Goal: Task Accomplishment & Management: Manage account settings

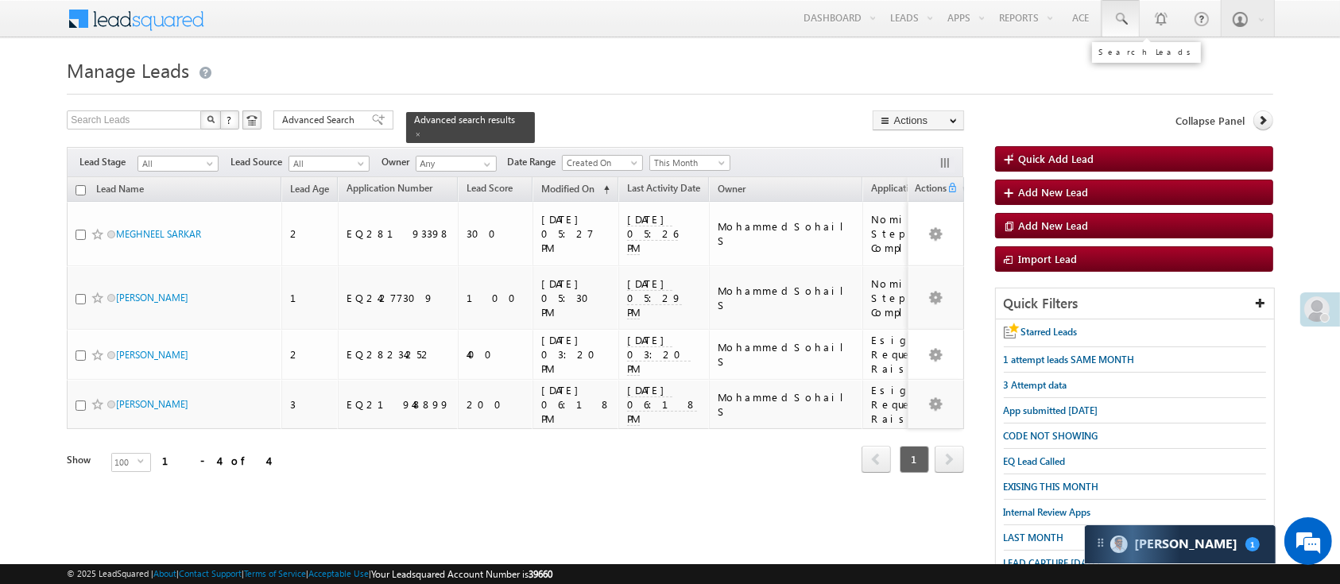
click at [1118, 31] on link at bounding box center [1121, 18] width 38 height 37
paste input "EQ28353571"
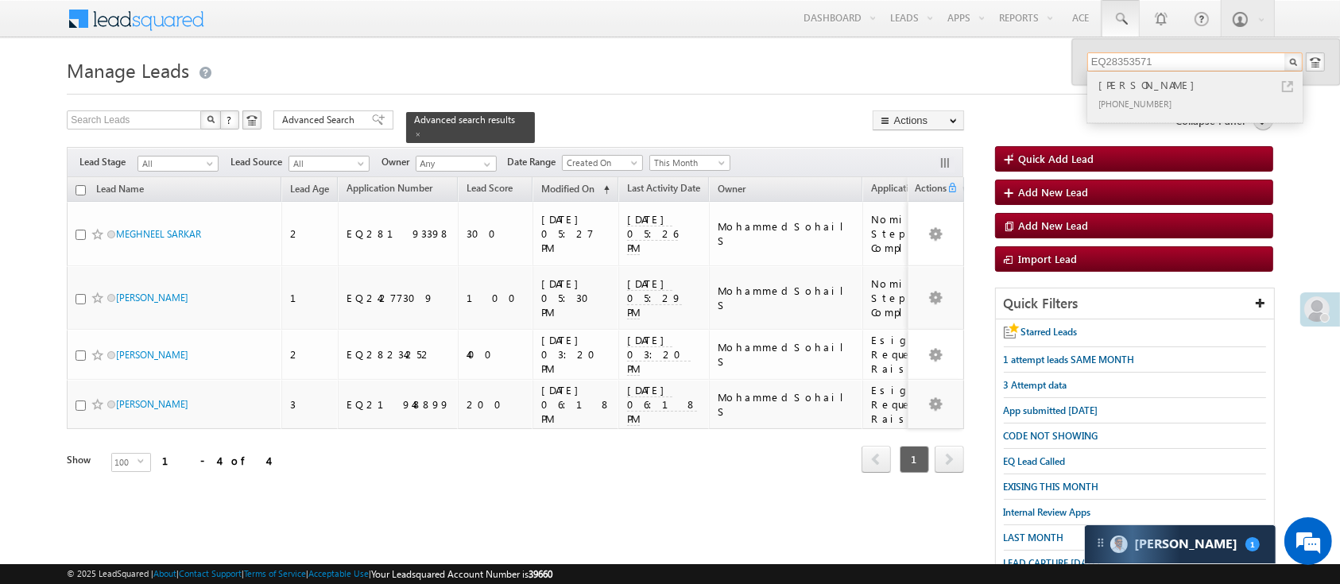
type input "EQ28353571"
click at [1169, 92] on div "Goverdhan singh bhagrod" at bounding box center [1201, 84] width 213 height 17
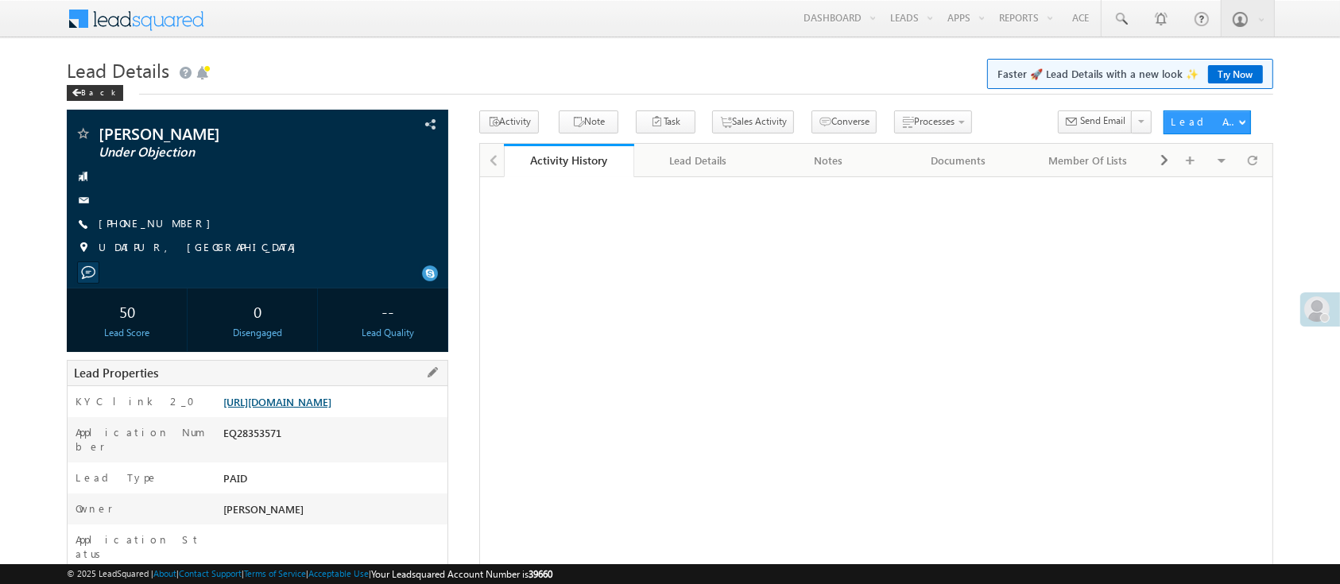
click at [332, 405] on link "https://angelbroking1-pk3em7sa.customui-test.leadsquared.com?leadId=532fc70c-b7…" at bounding box center [277, 402] width 108 height 14
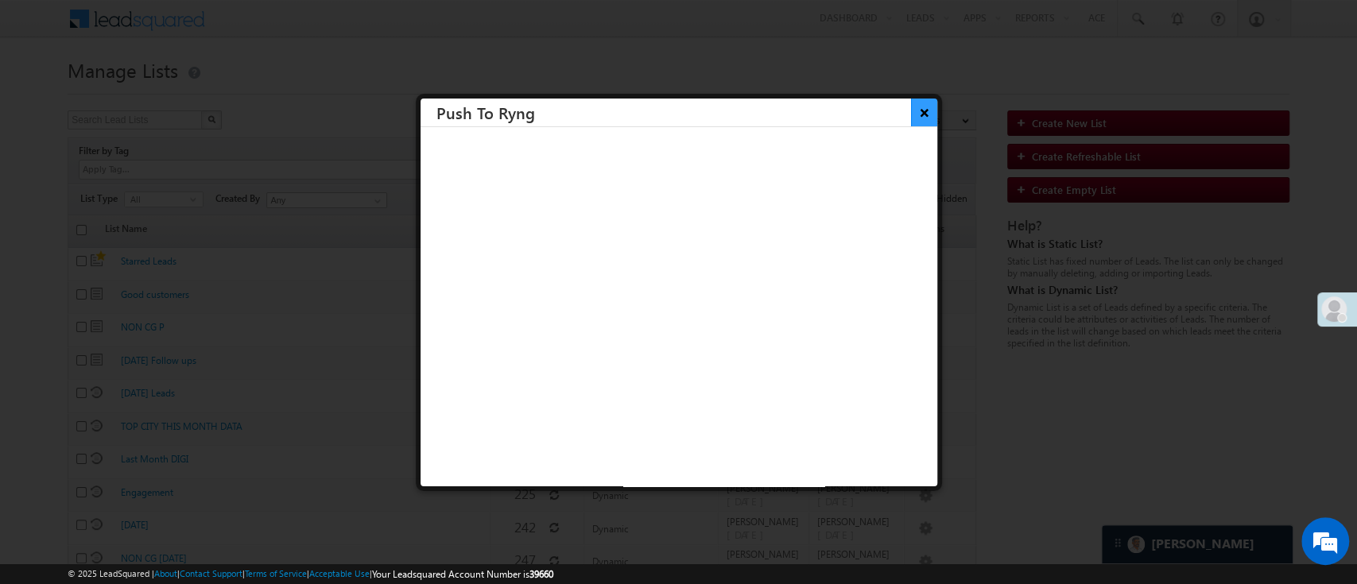
click at [916, 121] on button "×" at bounding box center [924, 113] width 26 height 28
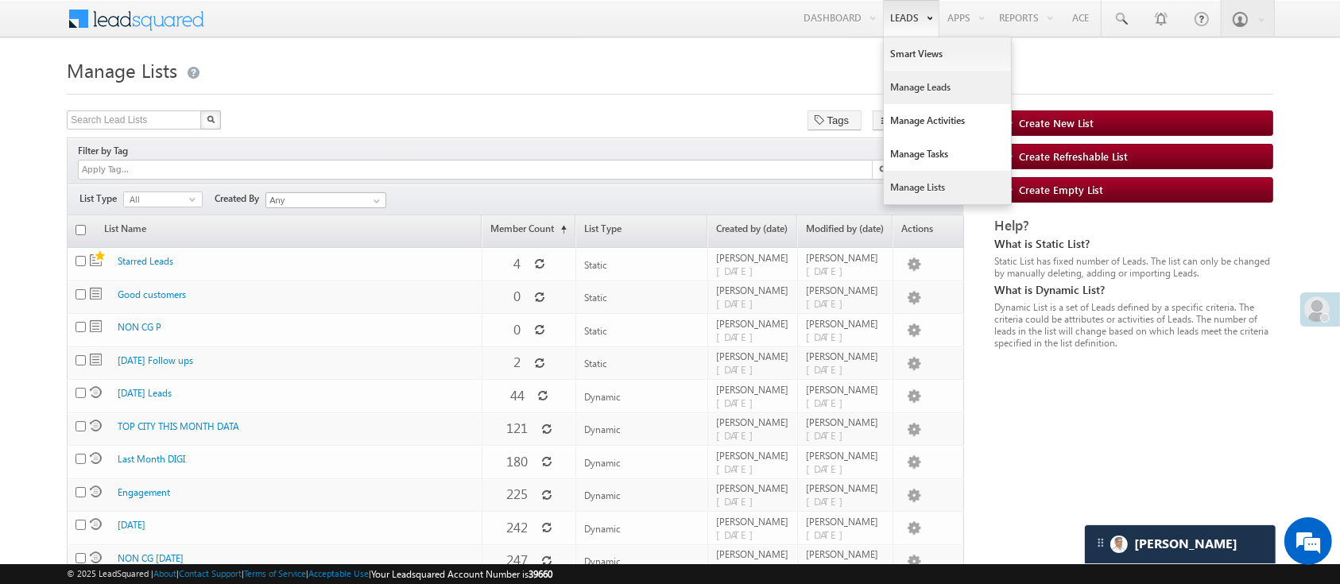
click at [937, 92] on link "Manage Leads" at bounding box center [947, 87] width 127 height 33
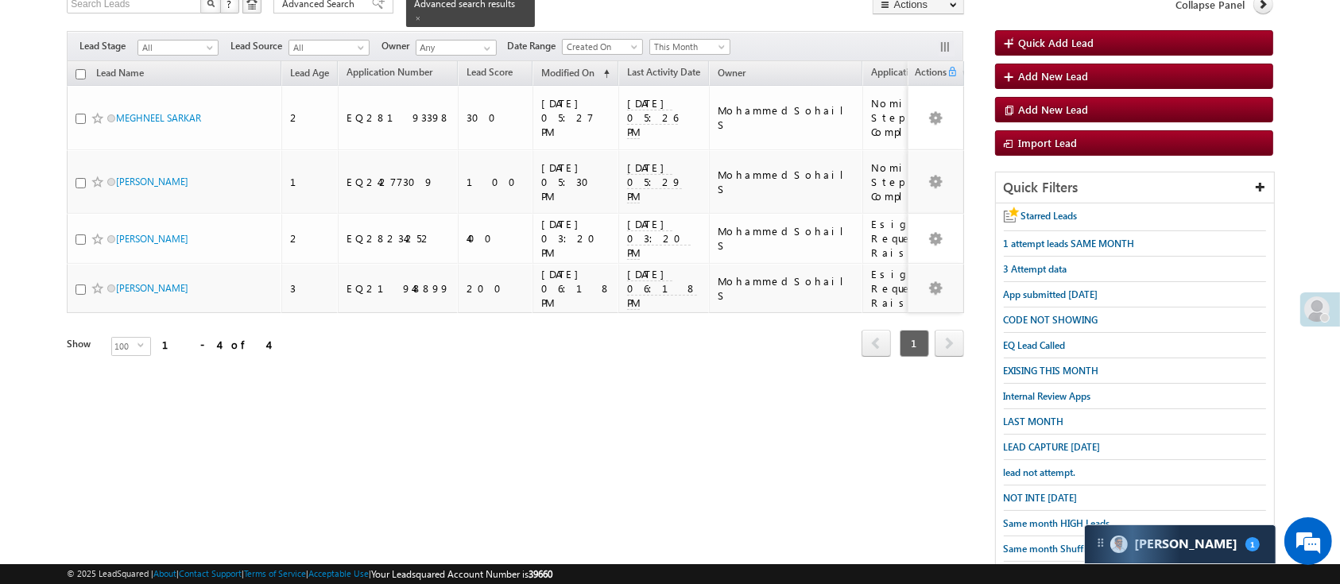
scroll to position [210, 0]
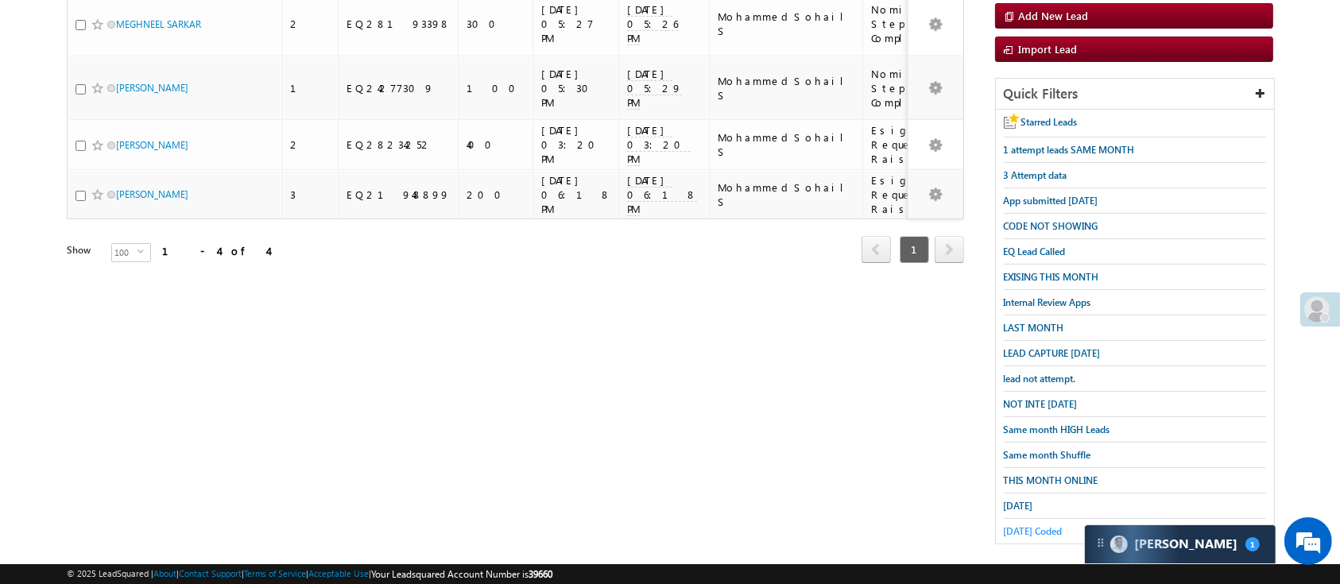
click at [1049, 525] on span "Today Coded" at bounding box center [1033, 531] width 59 height 12
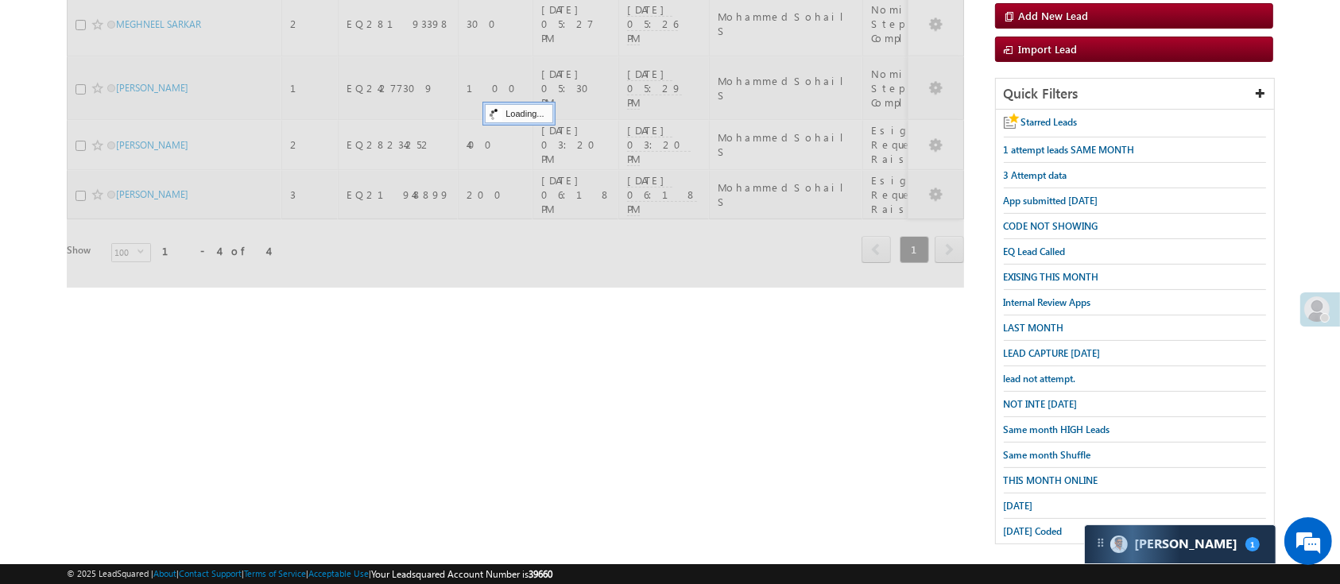
scroll to position [0, 0]
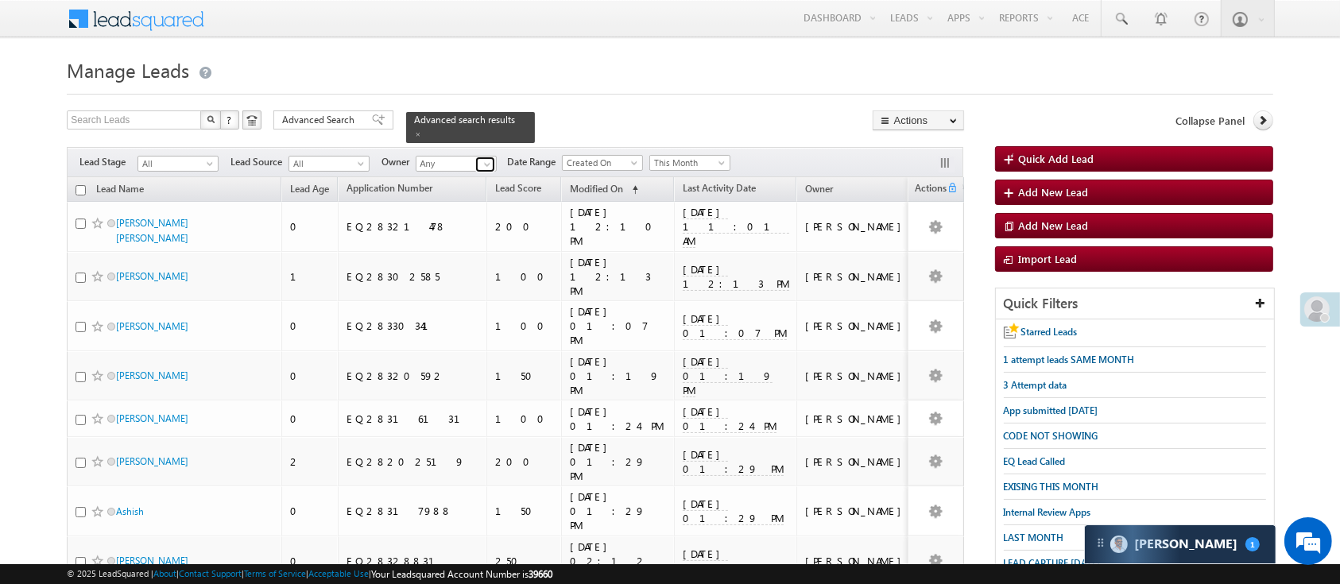
click at [487, 159] on span at bounding box center [487, 164] width 13 height 13
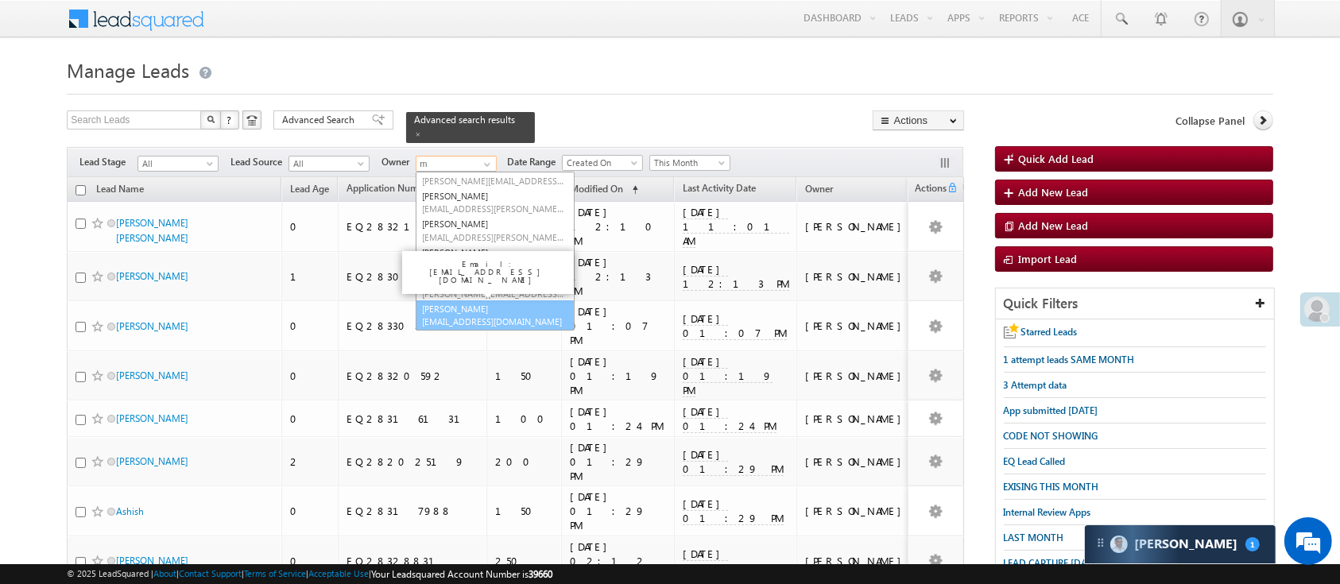
click at [492, 303] on link "Manish Panchal Manish.1Panchal@angelbroking.com" at bounding box center [495, 316] width 159 height 30
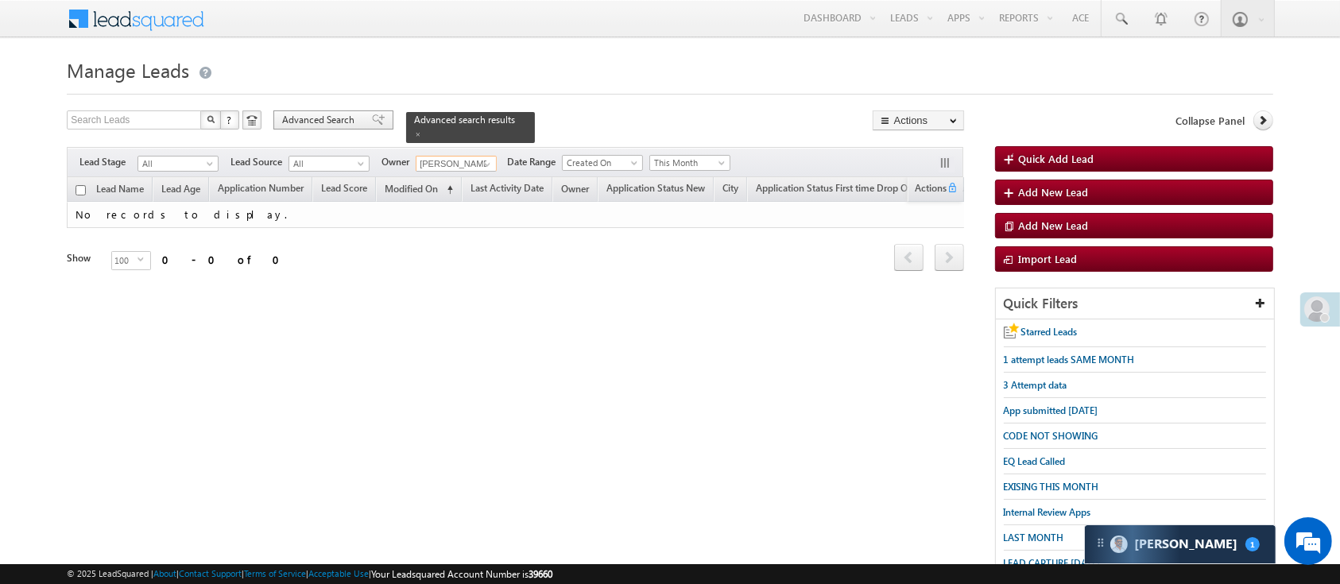
type input "[PERSON_NAME]"
click at [301, 116] on span "Advanced Search" at bounding box center [320, 120] width 77 height 14
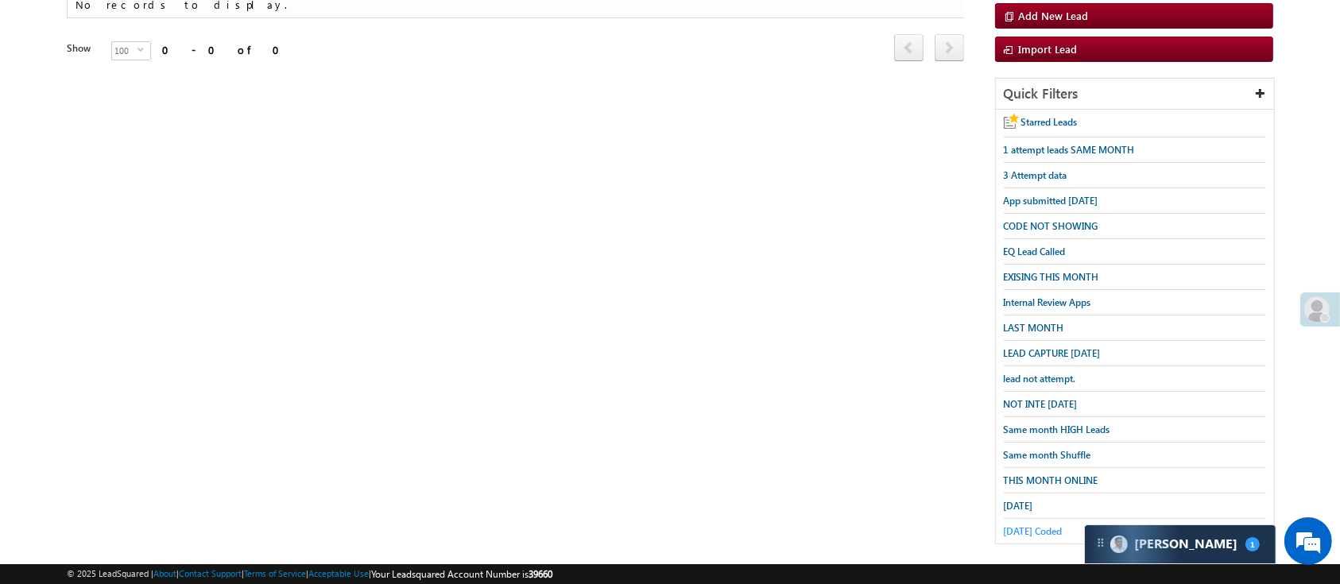
click at [1036, 525] on span "Today Coded" at bounding box center [1033, 531] width 59 height 12
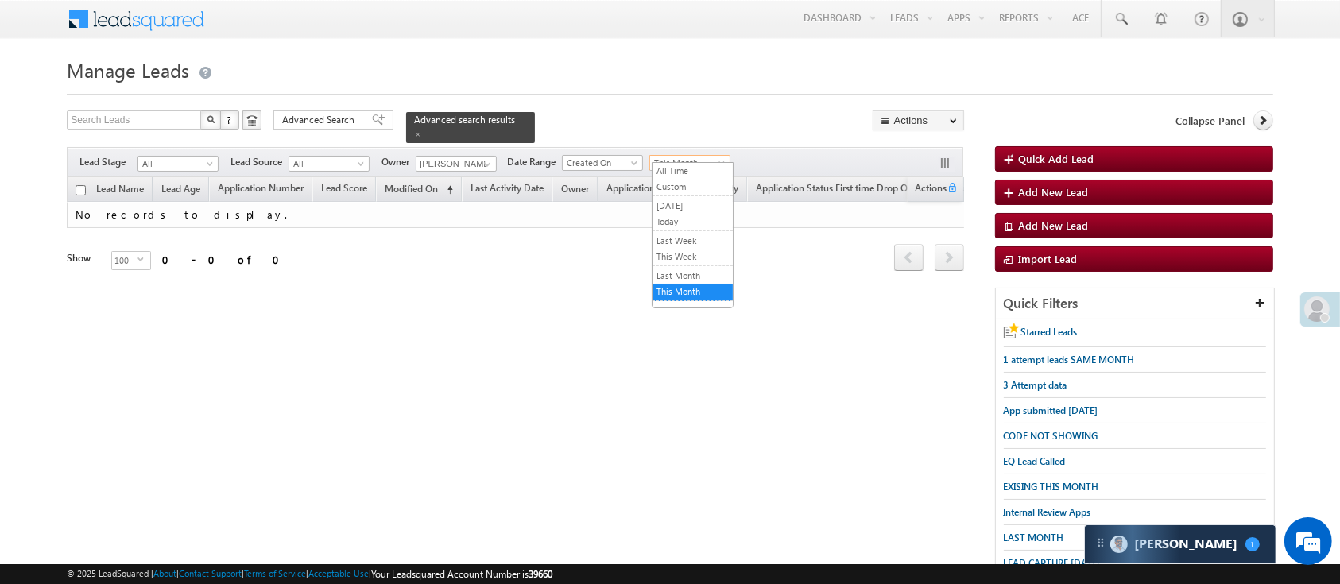
click at [684, 156] on span "This Month" at bounding box center [688, 163] width 76 height 14
click at [678, 169] on link "All Time" at bounding box center [693, 171] width 80 height 14
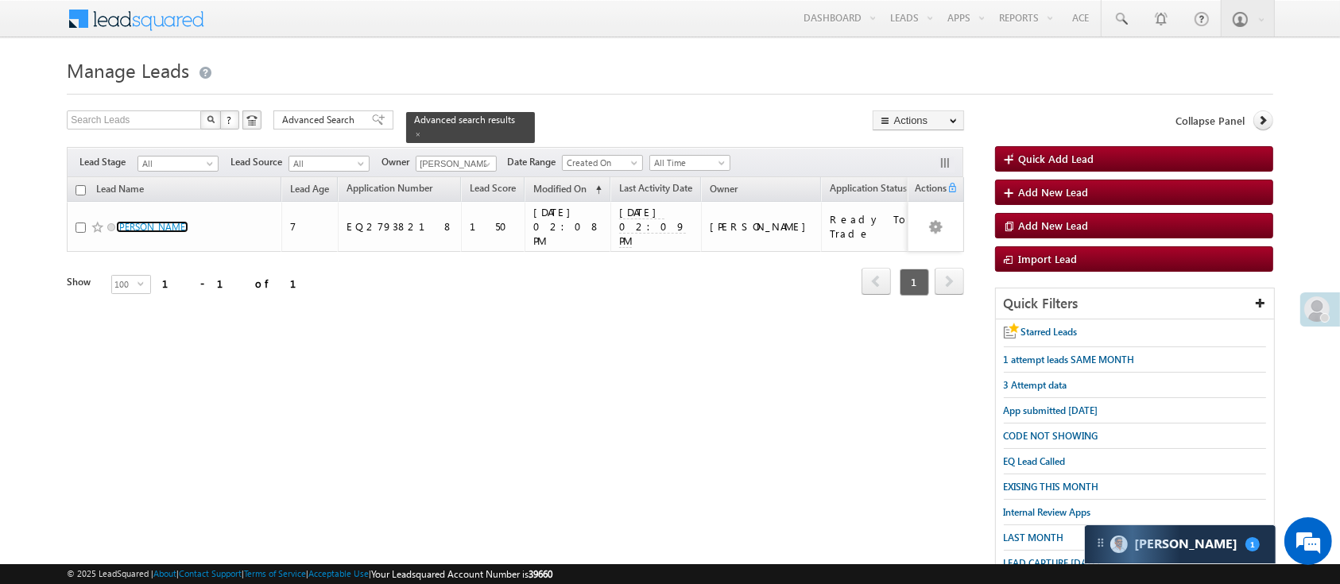
click at [81, 185] on input "checkbox" at bounding box center [81, 190] width 10 height 10
checkbox input "true"
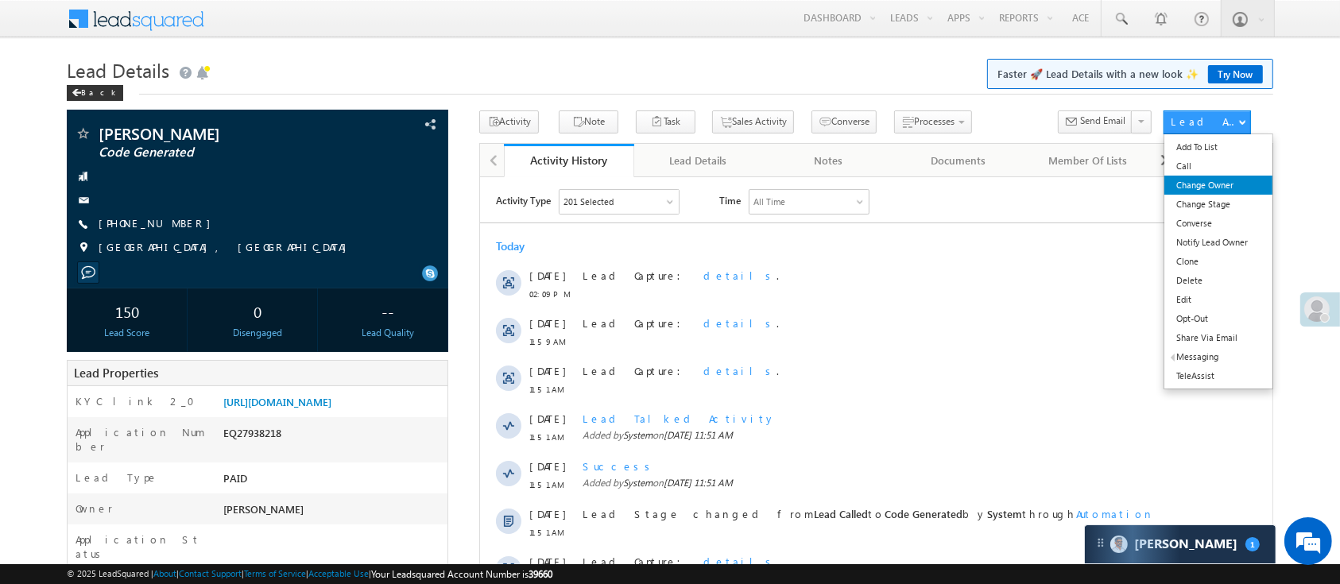
click at [1207, 189] on link "Change Owner" at bounding box center [1219, 185] width 108 height 19
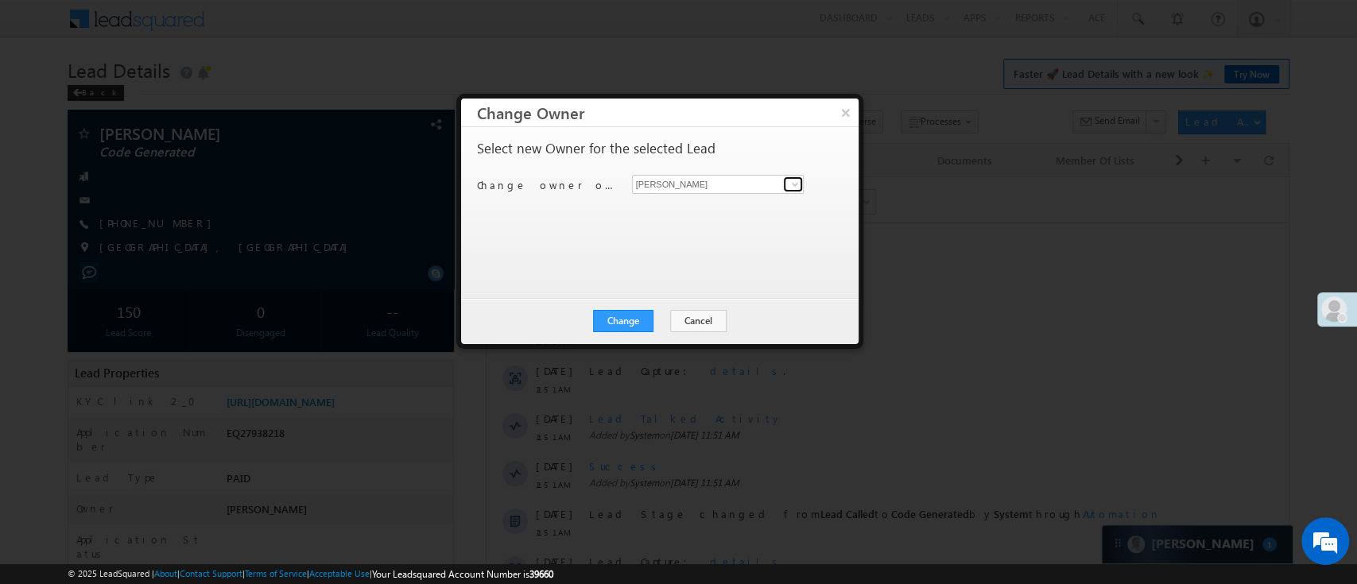
click at [789, 181] on span at bounding box center [795, 184] width 13 height 13
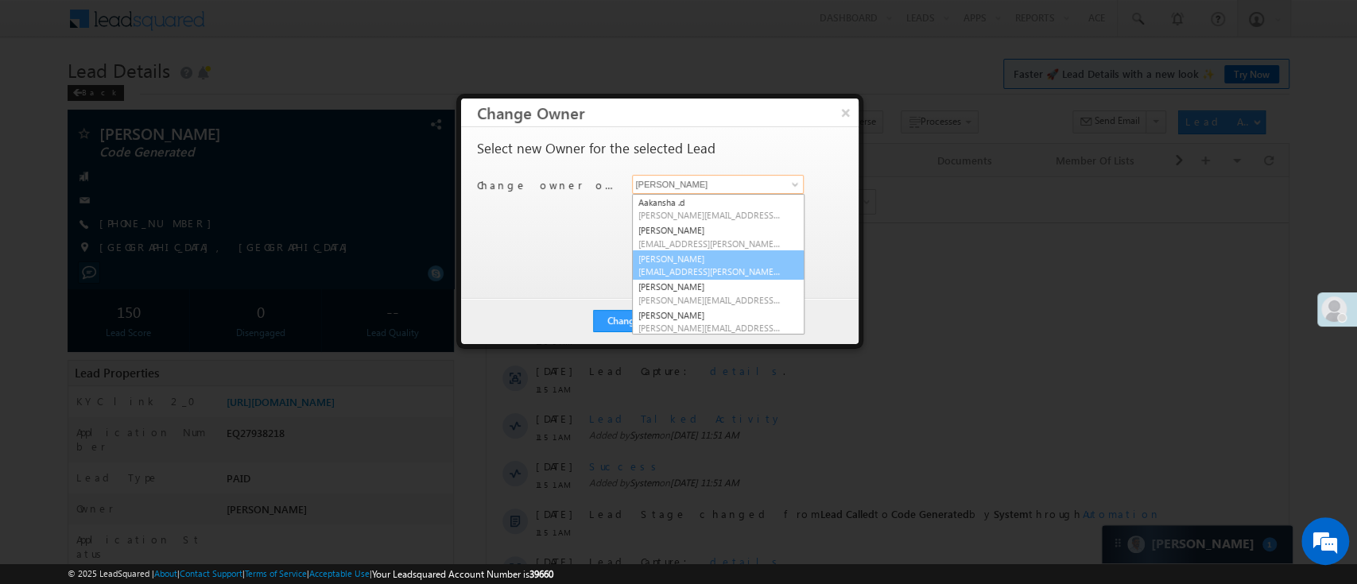
click at [756, 255] on link "[PERSON_NAME] [PERSON_NAME][EMAIL_ADDRESS][PERSON_NAME][DOMAIN_NAME]" at bounding box center [718, 265] width 173 height 30
type input "[PERSON_NAME]"
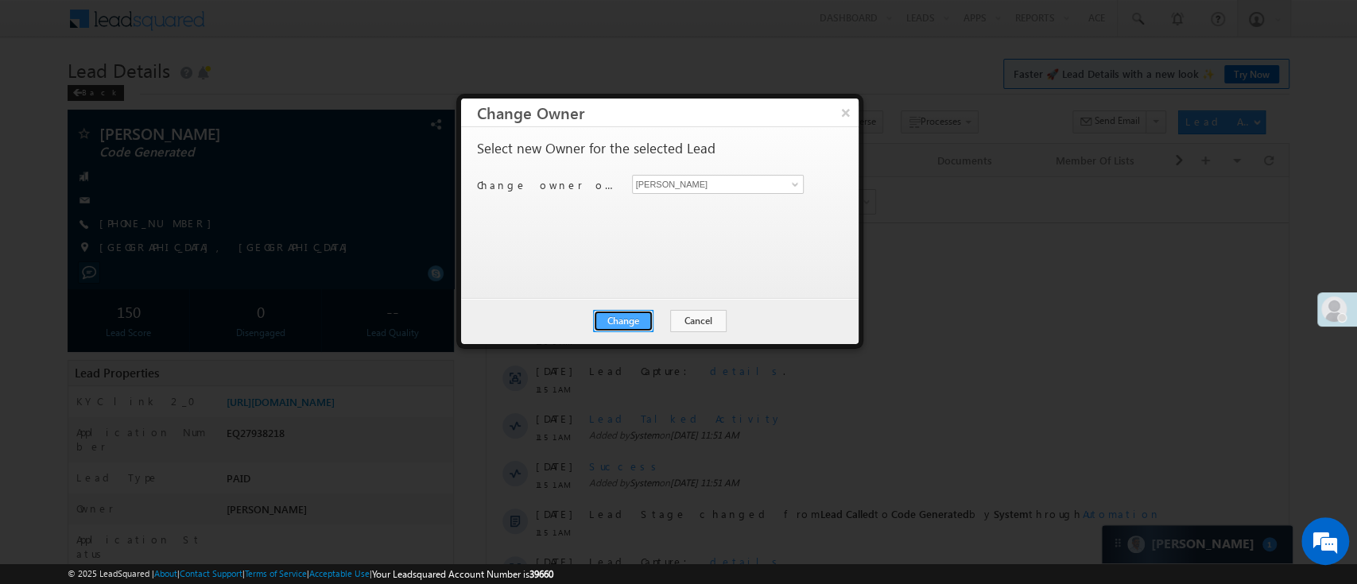
click at [628, 315] on button "Change" at bounding box center [623, 321] width 60 height 22
